Goal: Information Seeking & Learning: Learn about a topic

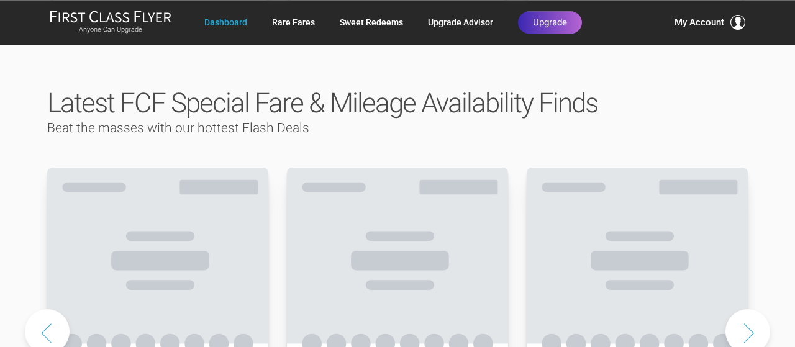
scroll to position [589, 0]
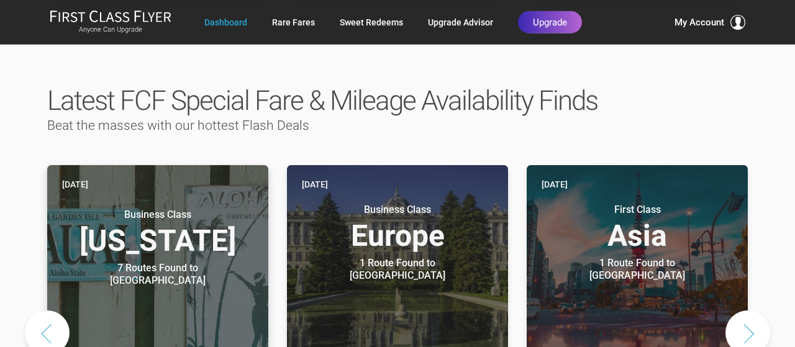
click at [175, 209] on h3 "Business Class Hawaii" at bounding box center [157, 232] width 191 height 47
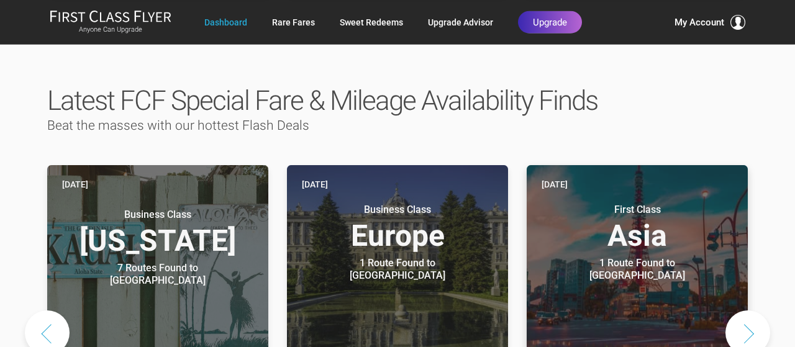
click at [639, 236] on header "Today First Class Asia 1 Route Found to Tokyo Use These Miles / Points:" at bounding box center [637, 274] width 221 height 219
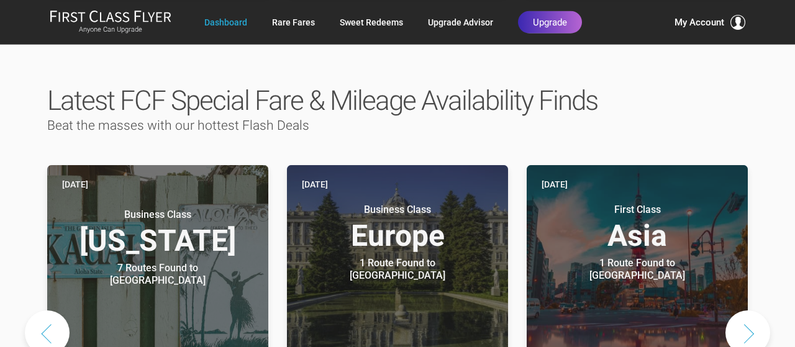
click at [750, 311] on button "Next slide" at bounding box center [748, 333] width 45 height 45
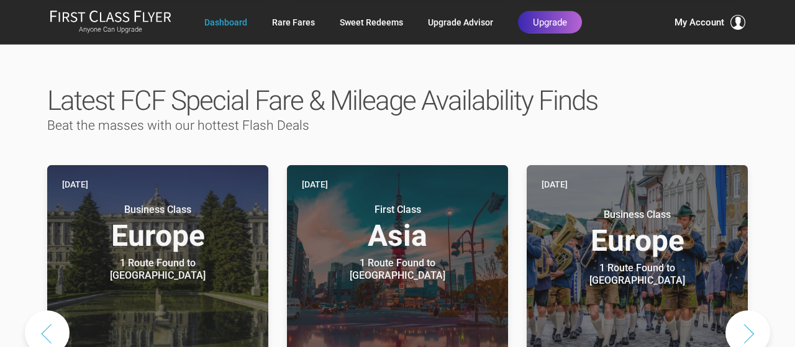
click at [750, 311] on button "Next slide" at bounding box center [748, 333] width 45 height 45
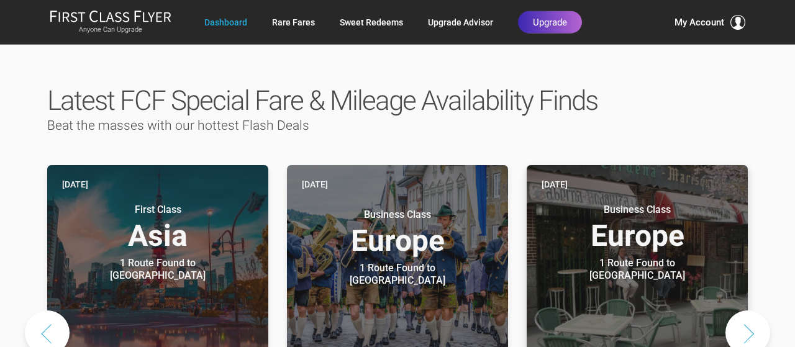
click at [621, 216] on h3 "Business Class Europe" at bounding box center [637, 227] width 191 height 47
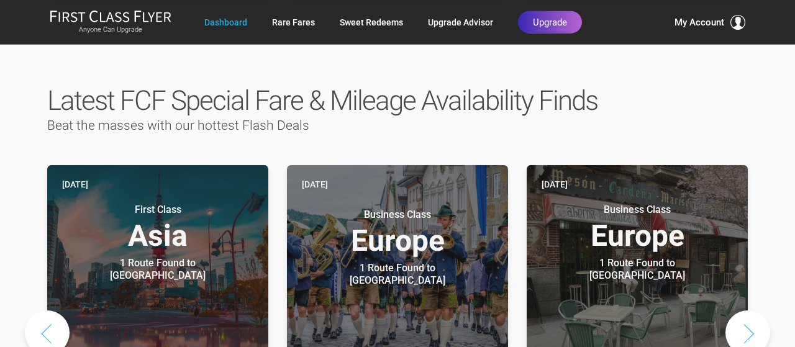
click at [753, 311] on button "Next slide" at bounding box center [748, 333] width 45 height 45
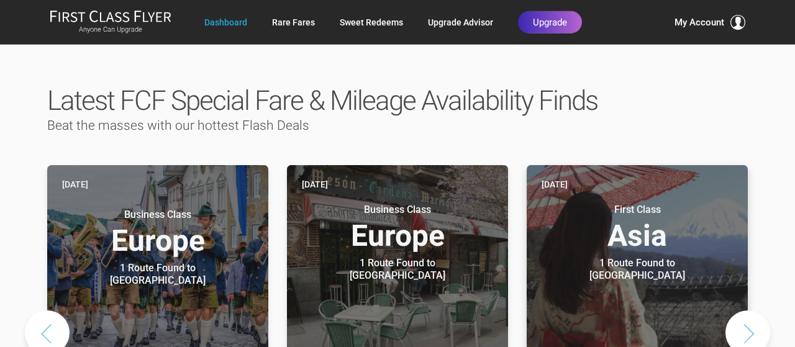
click at [643, 257] on div "1 Route Found to Tokyo" at bounding box center [637, 269] width 155 height 25
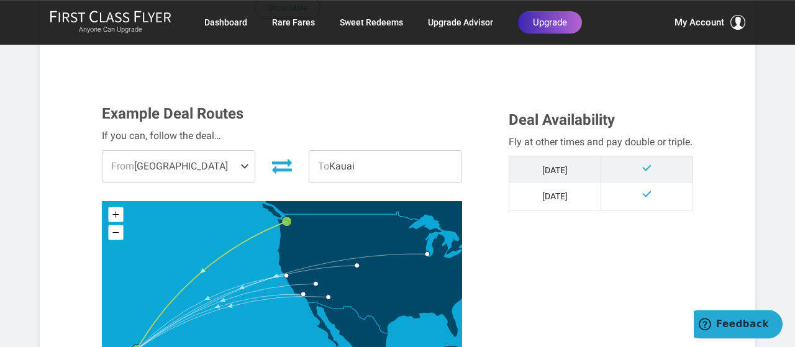
scroll to position [306, 0]
